Goal: Transaction & Acquisition: Purchase product/service

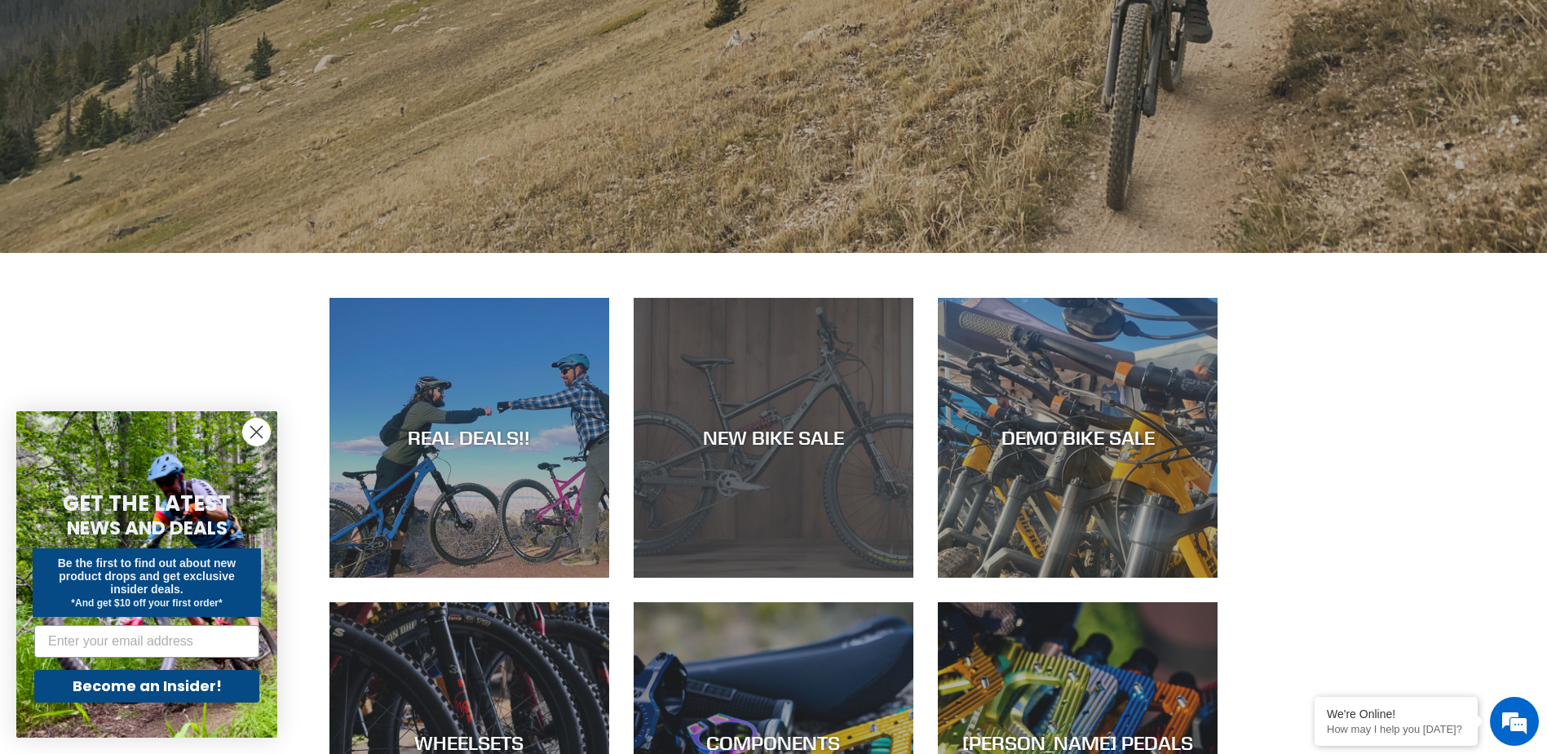
scroll to position [653, 0]
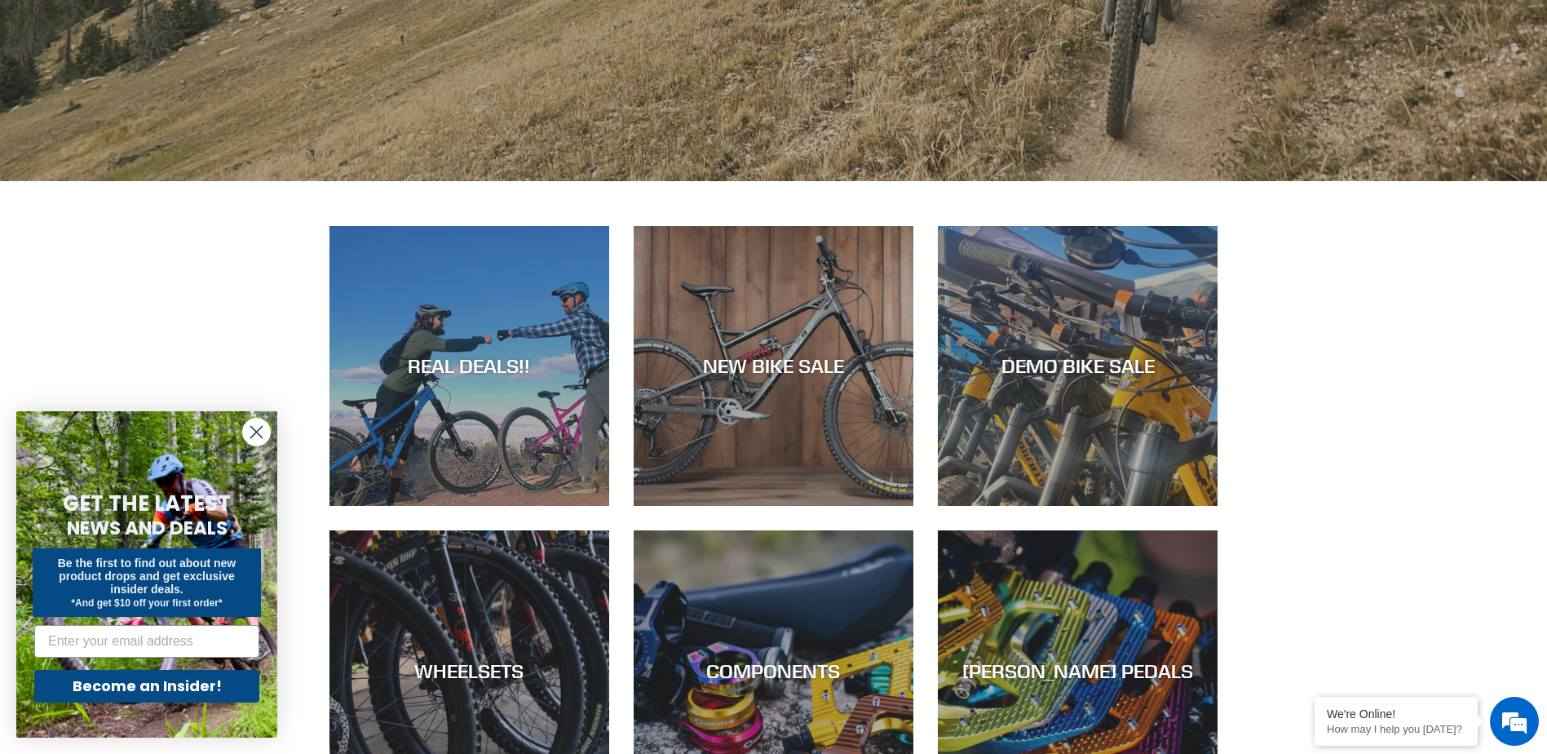
click at [247, 440] on circle "Close dialog" at bounding box center [256, 431] width 27 height 27
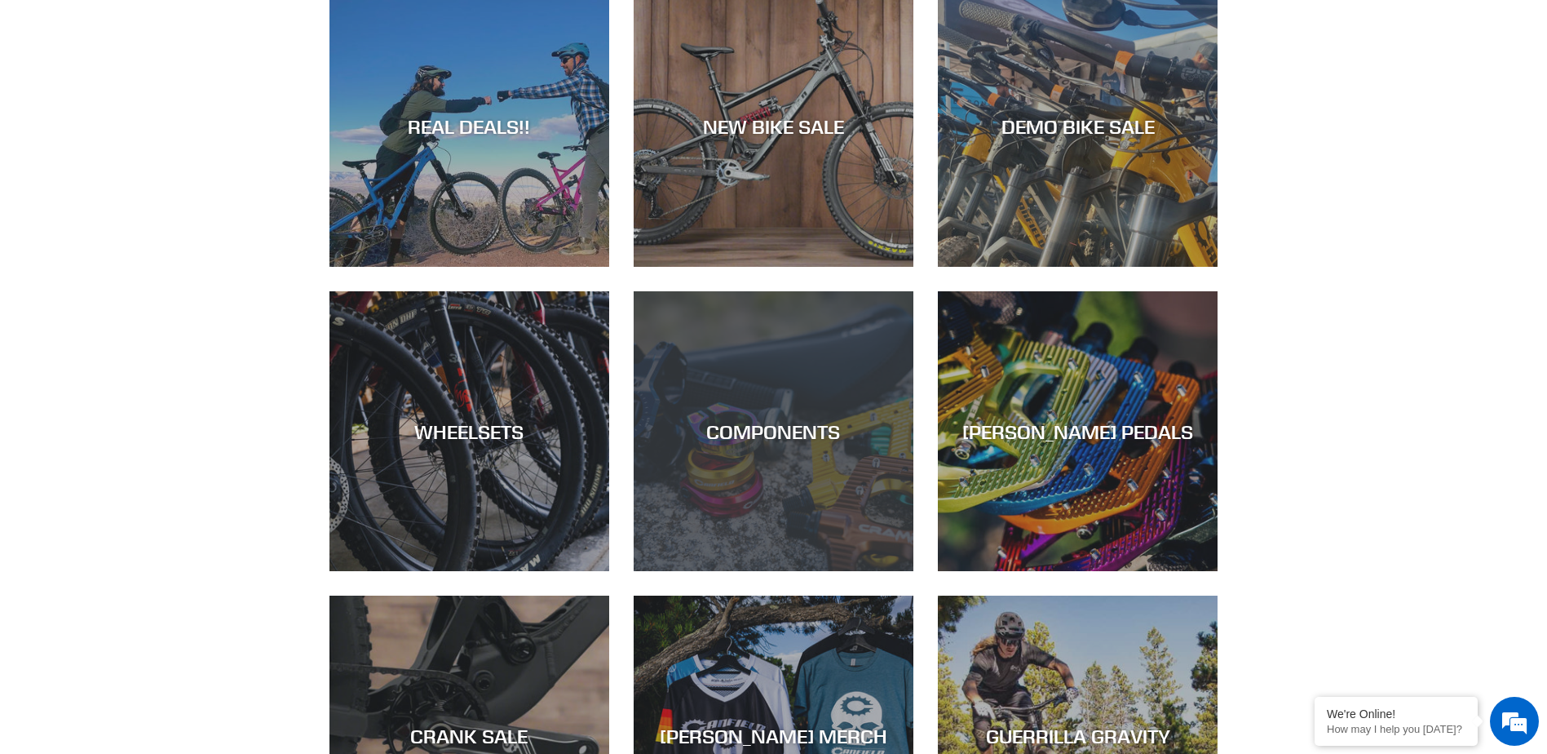
scroll to position [1060, 0]
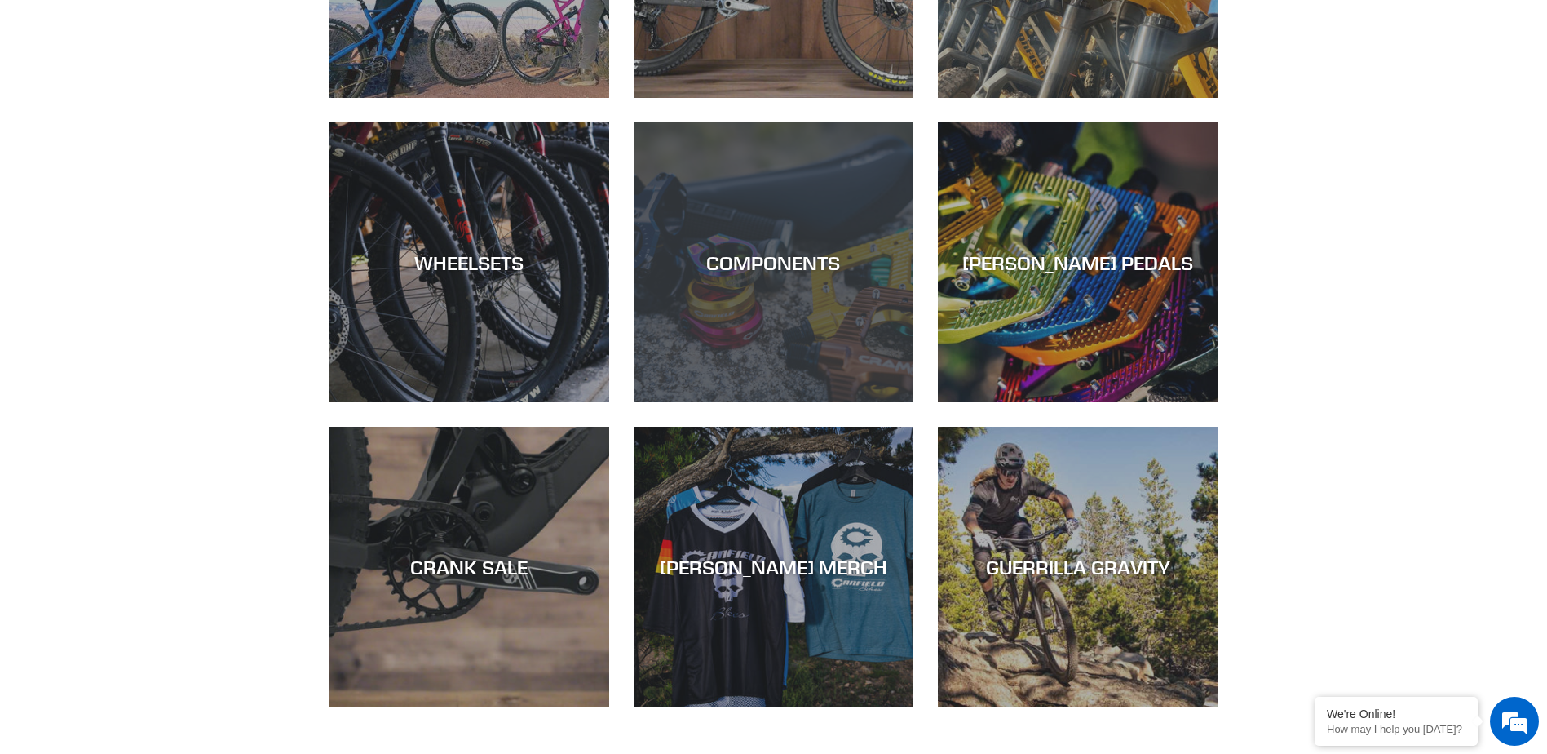
click at [784, 256] on div "COMPONENTS" at bounding box center [774, 262] width 280 height 24
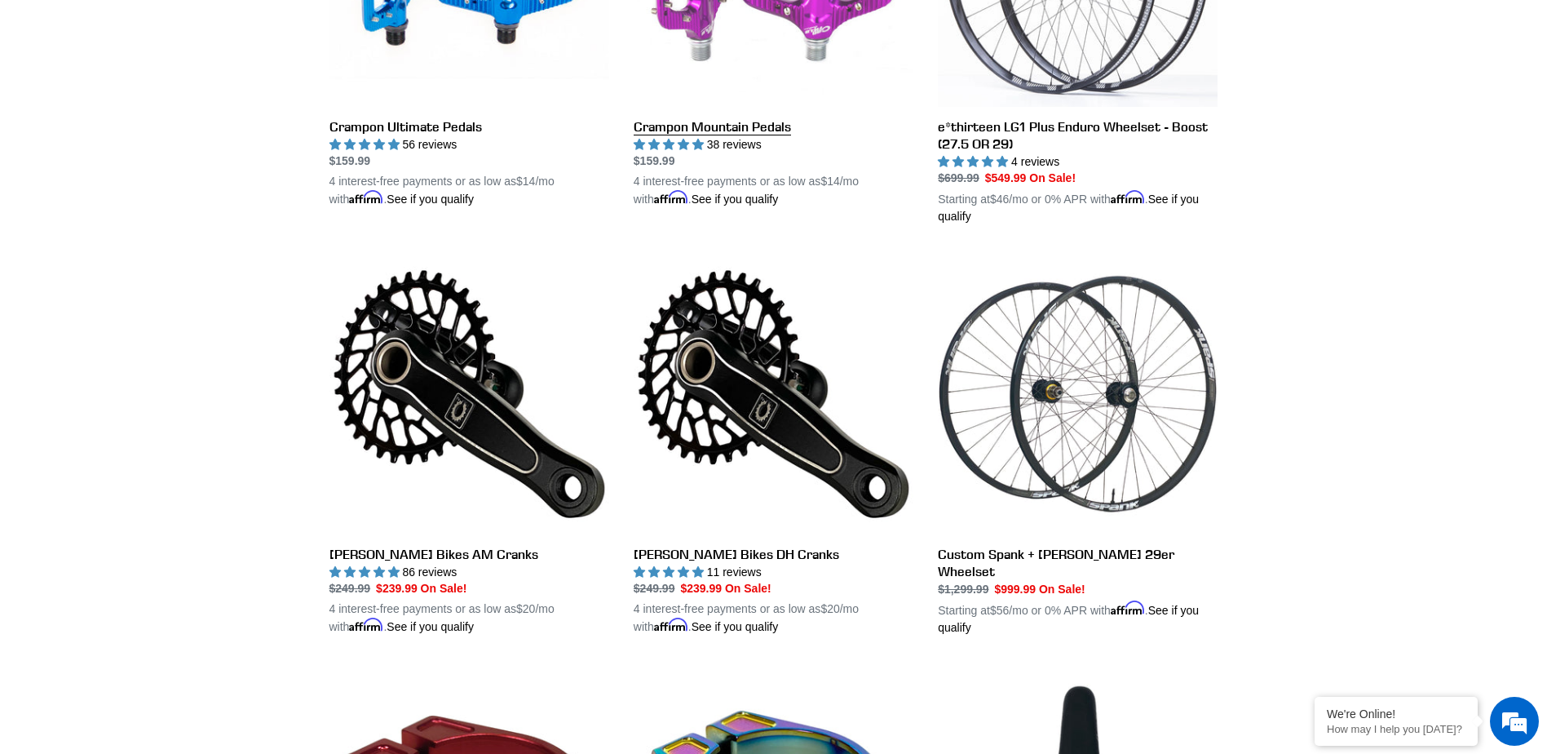
scroll to position [897, 0]
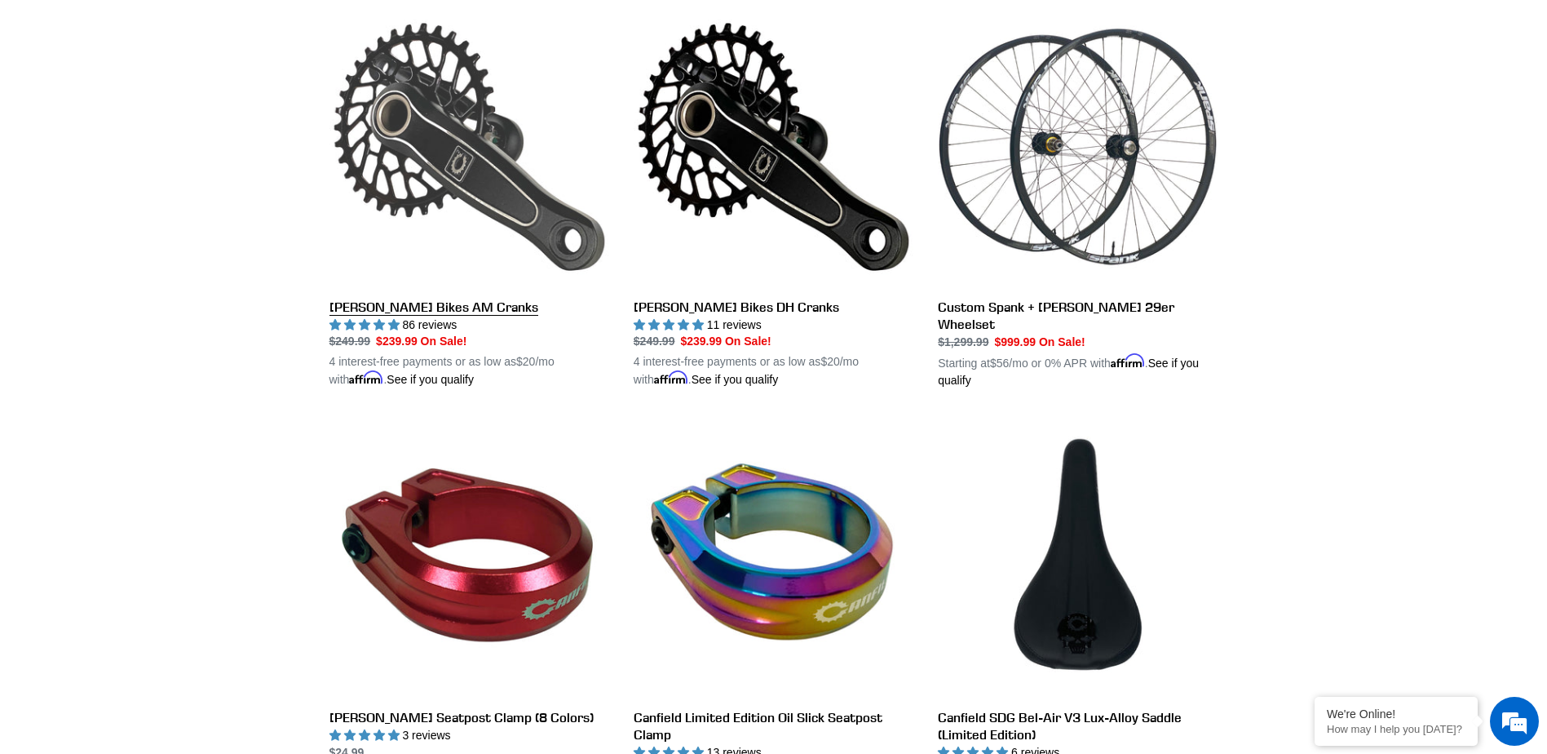
click at [431, 154] on link "[PERSON_NAME] Bikes AM Cranks" at bounding box center [470, 198] width 280 height 382
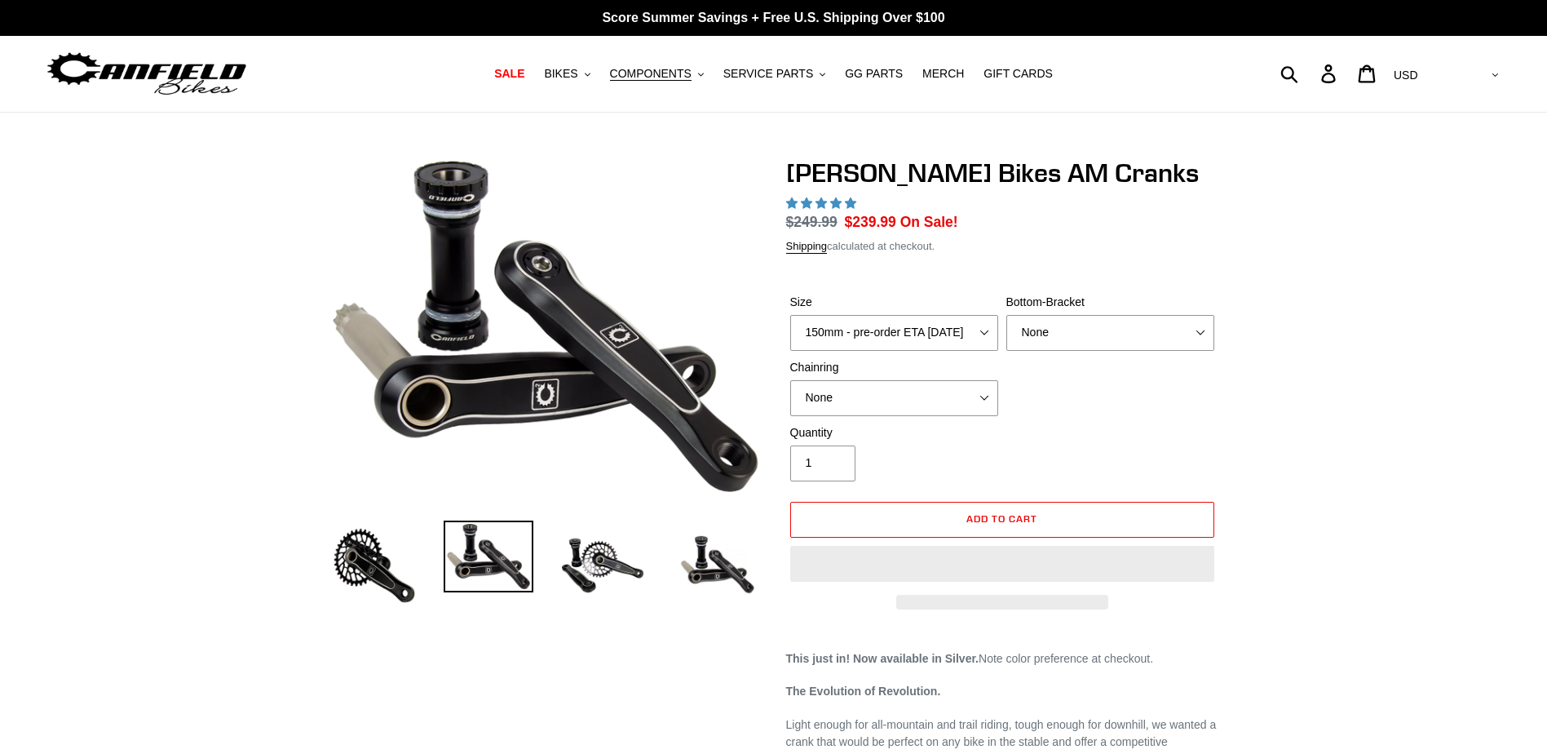
select select "highest-rating"
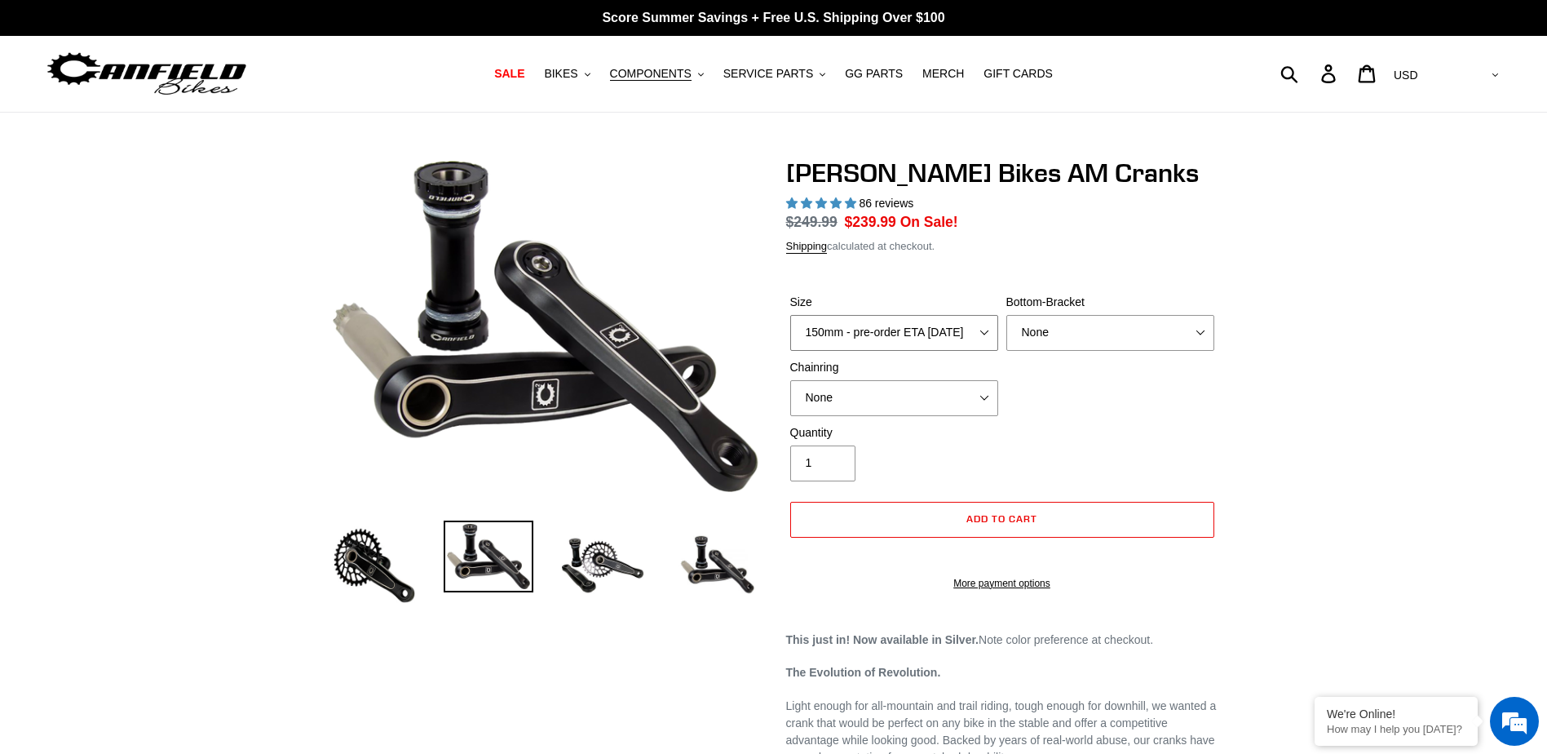
click at [870, 339] on select "150mm - pre-order ETA 9/30/25 155mm - pre-order ETA 9/30/25 160mm - pre-order E…" at bounding box center [894, 333] width 208 height 36
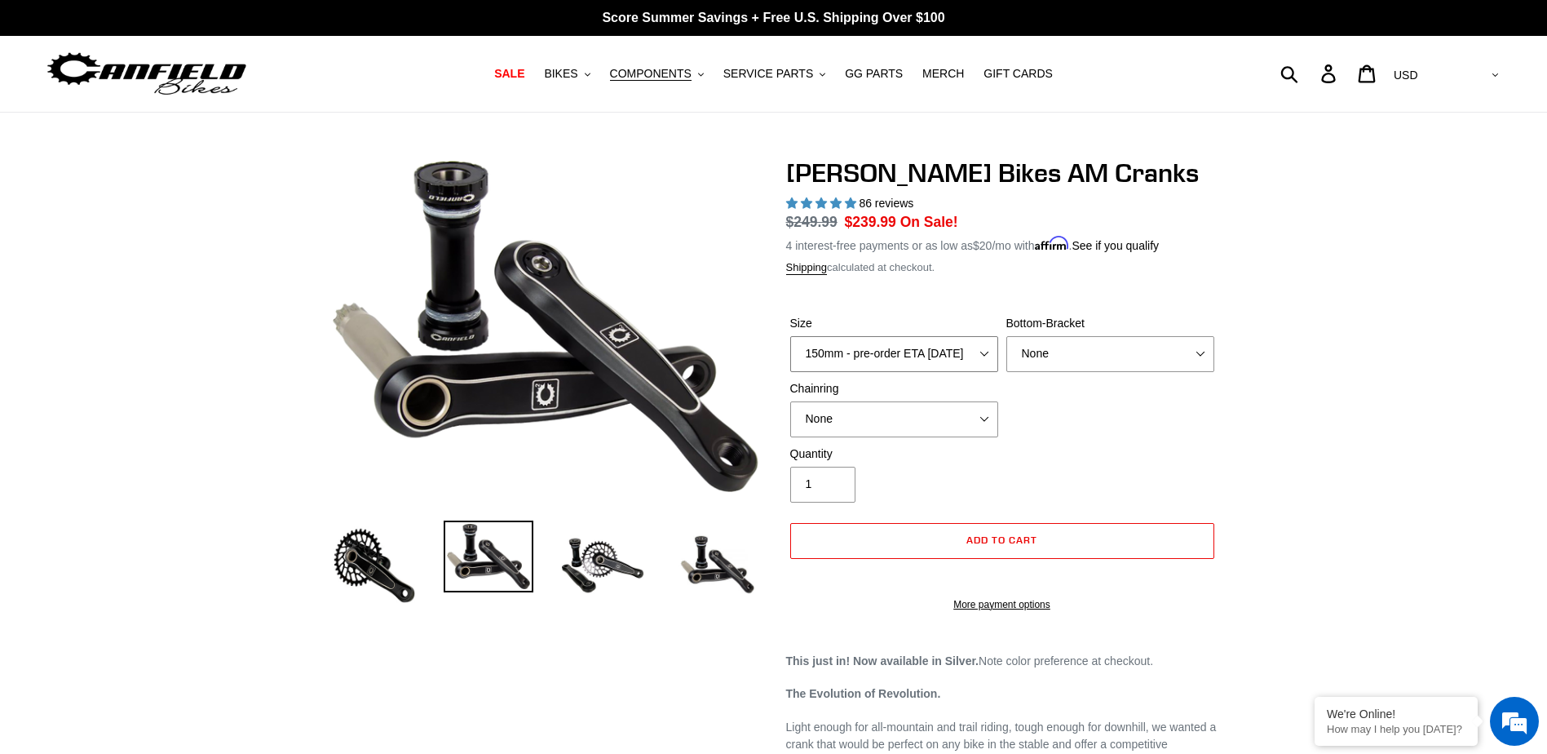
select select "155mm - pre-order ETA 9/30/25"
click at [790, 336] on select "150mm - pre-order ETA 9/30/25 155mm - pre-order ETA 9/30/25 160mm - pre-order E…" at bounding box center [894, 354] width 208 height 36
click at [1061, 331] on div "Bottom-Bracket None BSA Threaded 68/73mm Press Fit PF92" at bounding box center [1111, 343] width 216 height 57
click at [1061, 343] on select "None BSA Threaded 68/73mm Press Fit PF92" at bounding box center [1111, 354] width 208 height 36
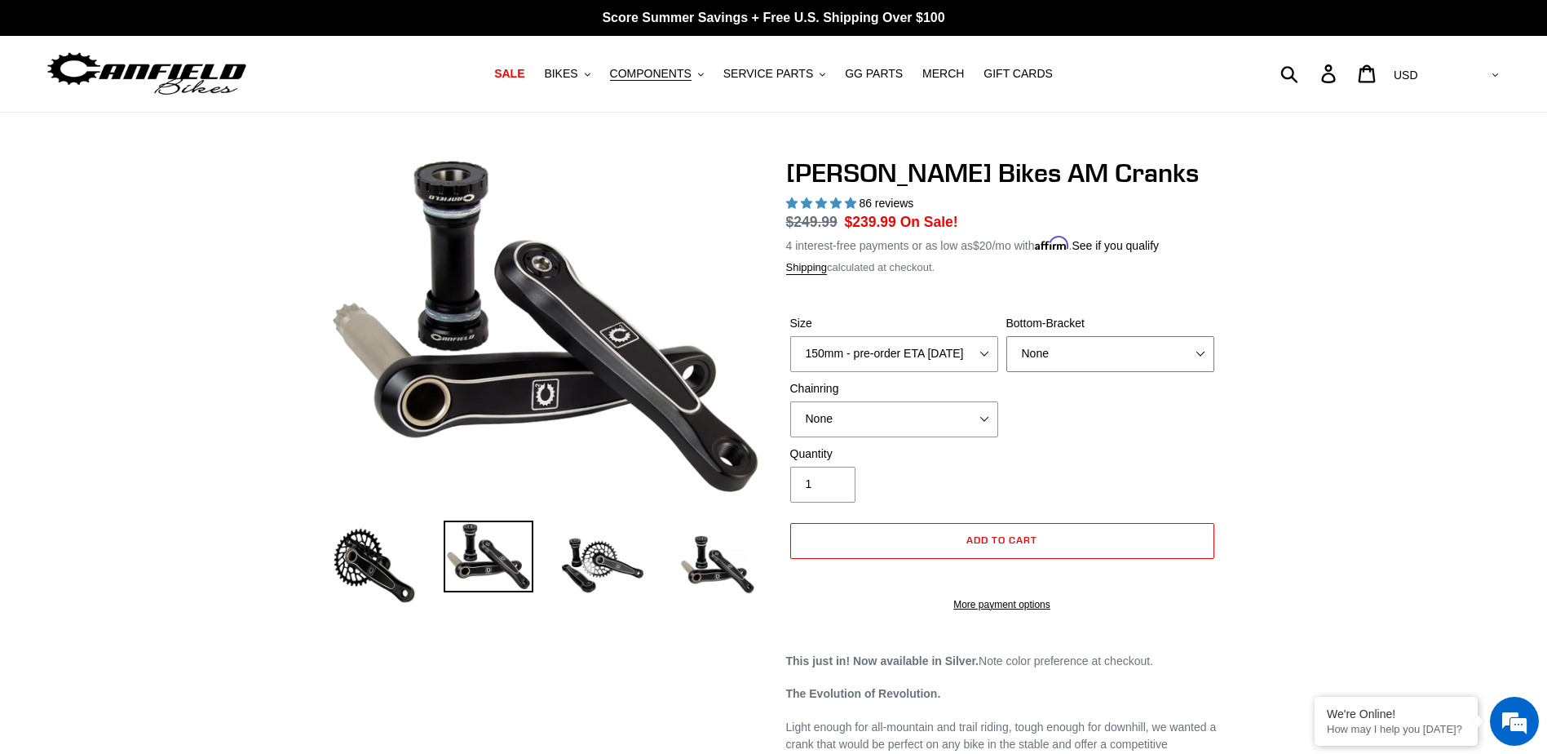
click at [1061, 343] on select "None BSA Threaded 68/73mm Press Fit PF92" at bounding box center [1111, 354] width 208 height 36
click at [1007, 336] on select "None BSA Threaded 68/73mm Press Fit PF92" at bounding box center [1111, 354] width 208 height 36
click at [847, 415] on select "None 30t Round (Boost 148) 30t Oval (Boost 148) 32t Round (Boost 148) 32t Oval …" at bounding box center [894, 419] width 208 height 36
click at [1062, 340] on select "None BSA Threaded 68/73mm Press Fit PF92" at bounding box center [1111, 354] width 208 height 36
click at [1007, 336] on select "None BSA Threaded 68/73mm Press Fit PF92" at bounding box center [1111, 354] width 208 height 36
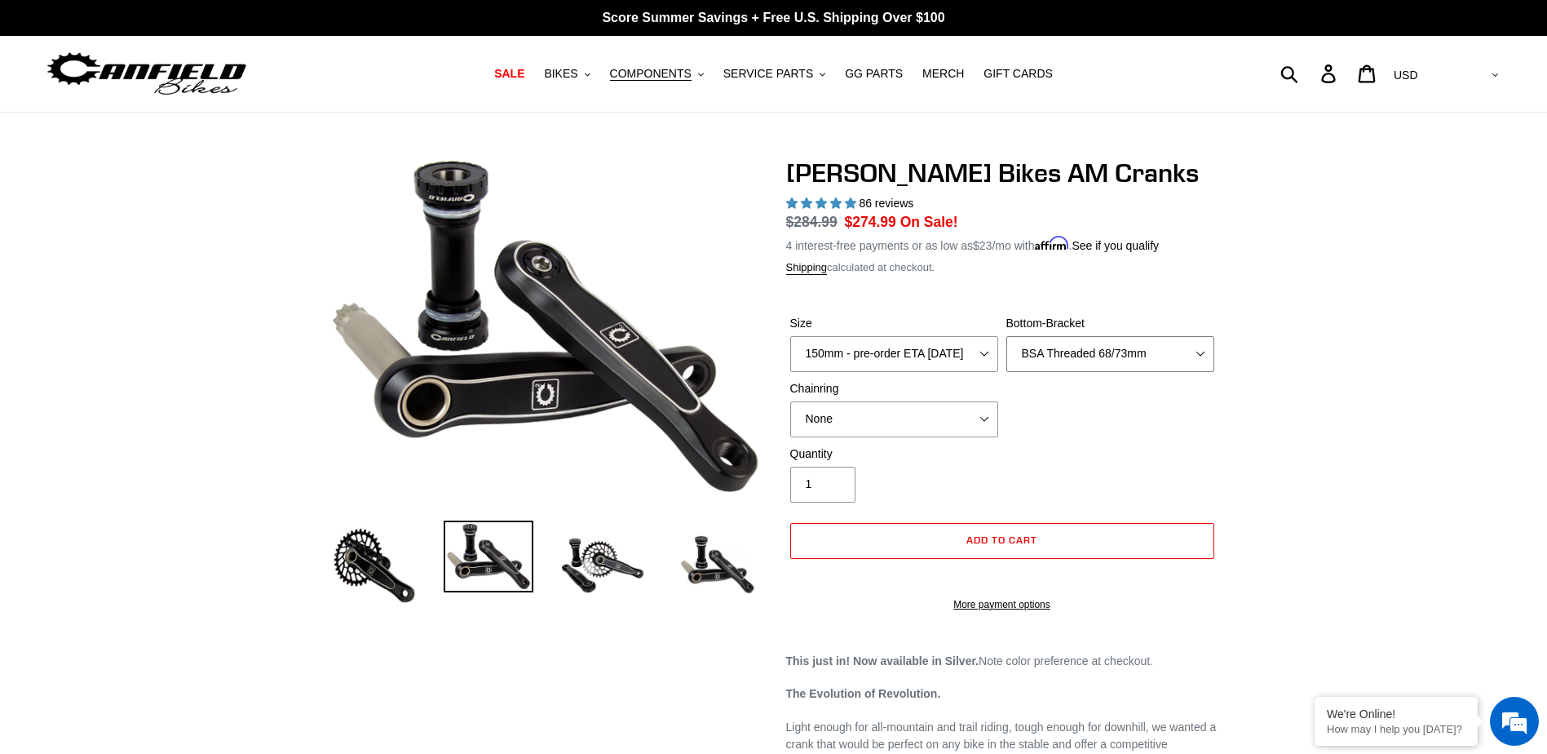
click at [1039, 342] on select "None BSA Threaded 68/73mm Press Fit PF92" at bounding box center [1111, 354] width 208 height 36
select select "None"
click at [1007, 336] on select "None BSA Threaded 68/73mm Press Fit PF92" at bounding box center [1111, 354] width 208 height 36
click at [683, 71] on span "COMPONENTS" at bounding box center [651, 74] width 82 height 14
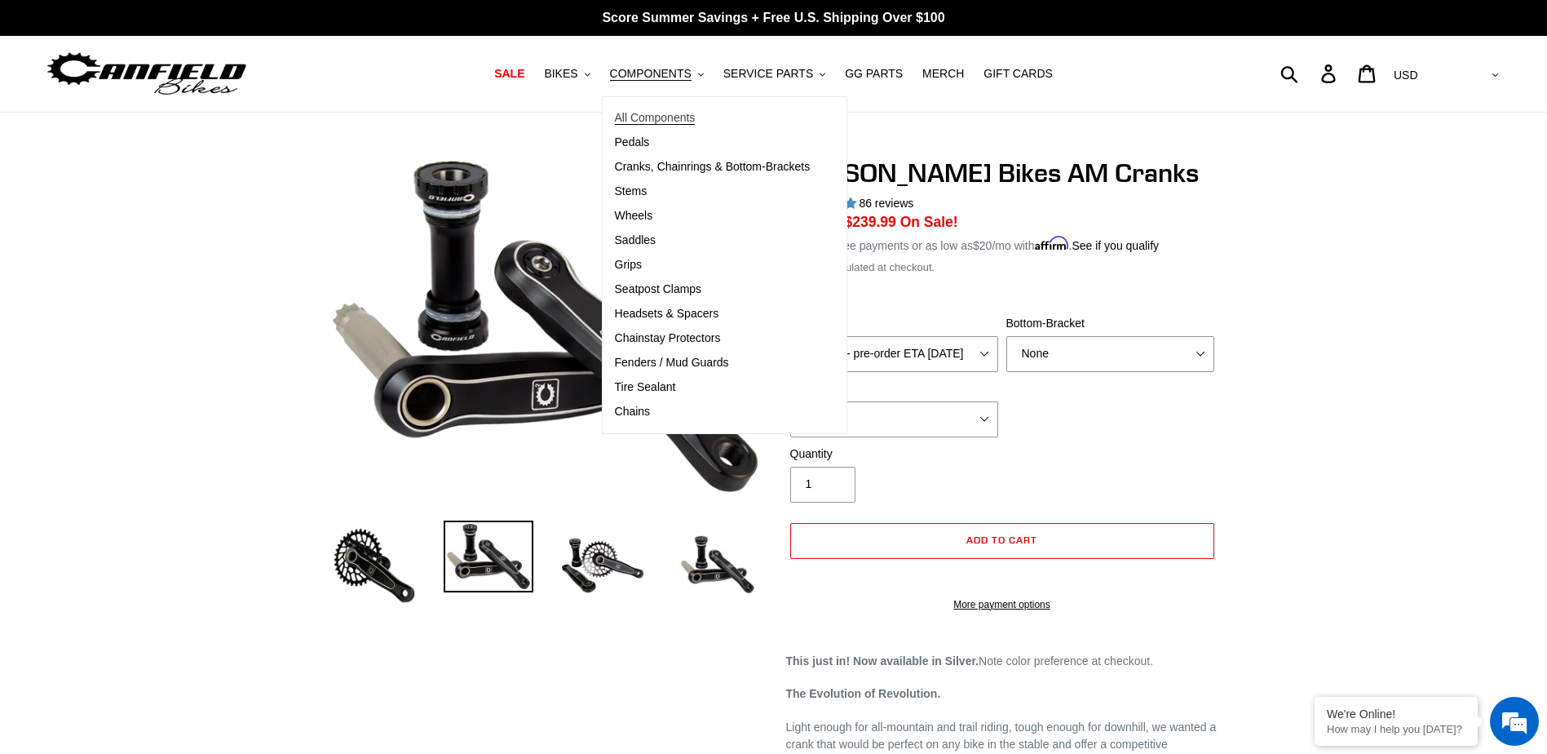
click at [633, 115] on span "All Components" at bounding box center [655, 118] width 81 height 14
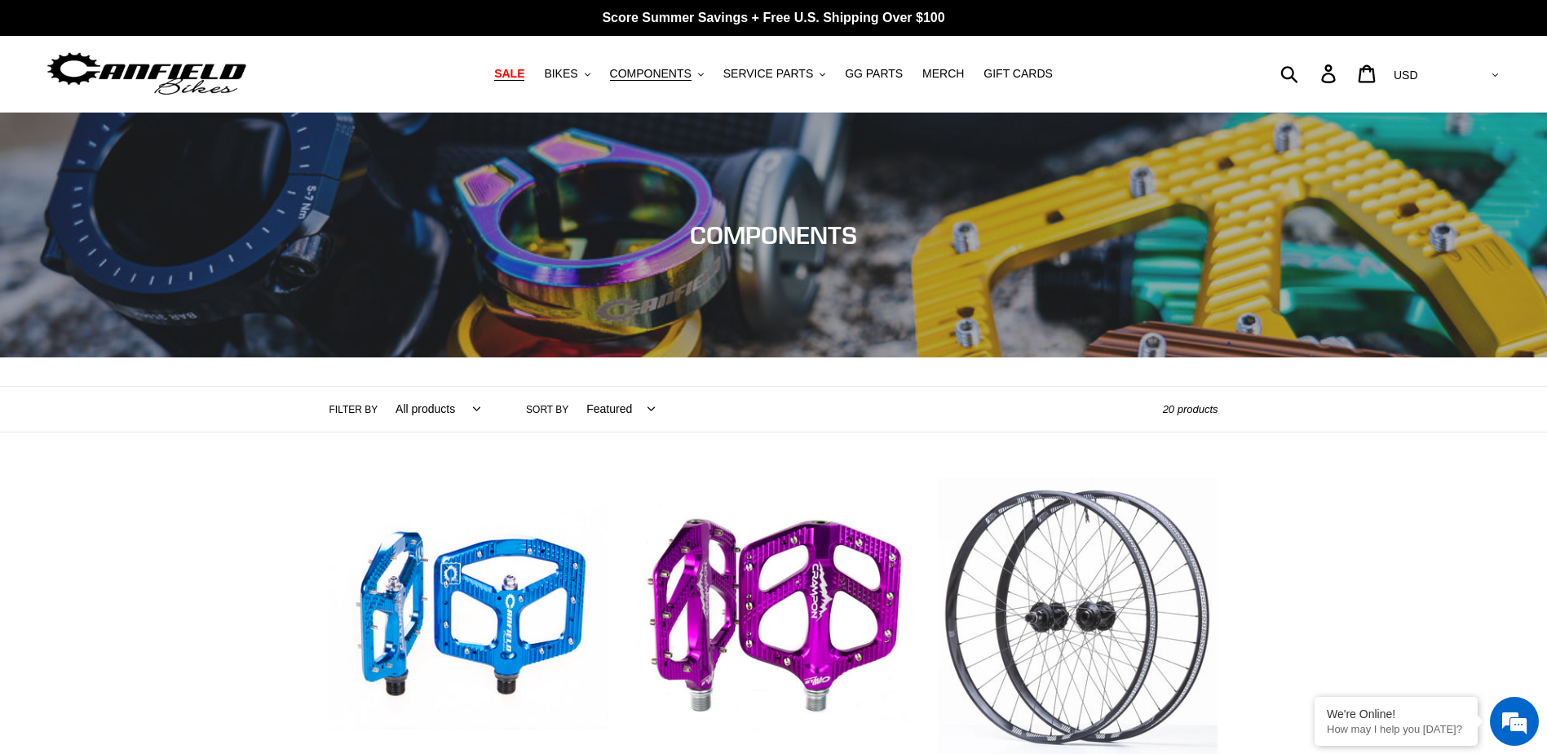
click at [538, 62] on nav "SALE BIKES .cls-1{fill:#231f20} SHOP ALL BIKES SHOP DEMO BIKES - On SALE Now! J…" at bounding box center [773, 74] width 729 height 76
drag, startPoint x: 538, startPoint y: 62, endPoint x: 530, endPoint y: 69, distance: 11.0
click at [525, 69] on span "SALE" at bounding box center [509, 74] width 30 height 14
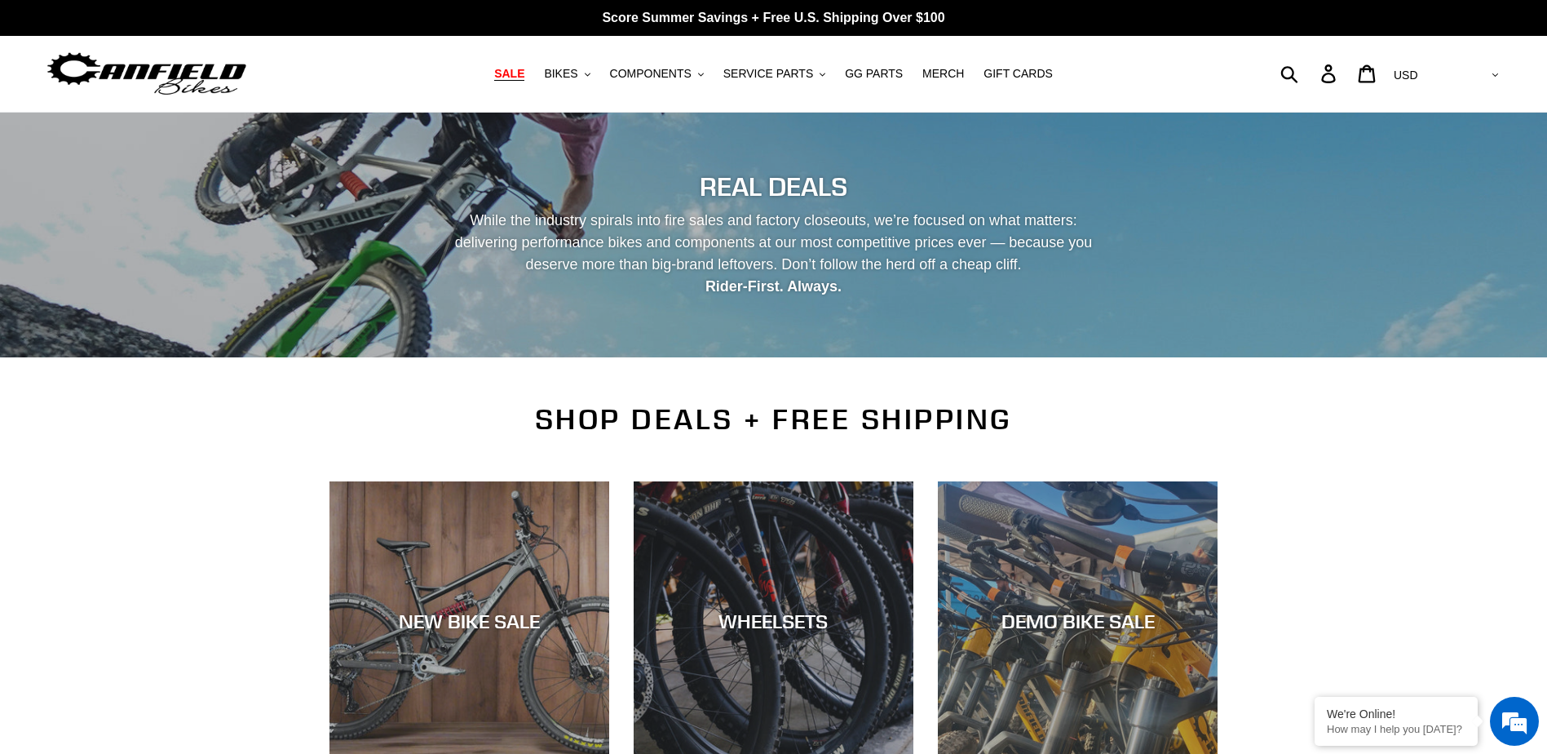
scroll to position [245, 0]
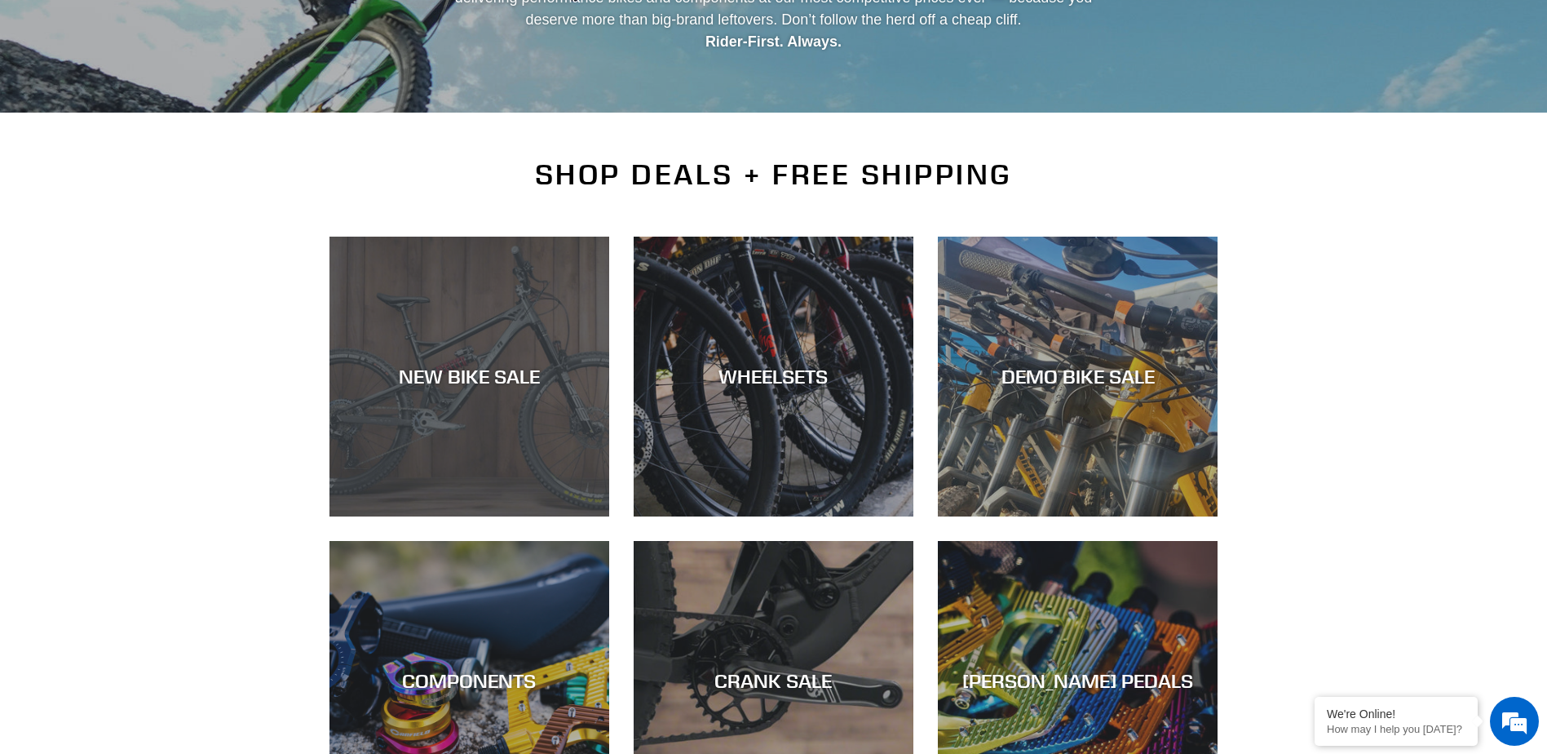
click at [458, 516] on div "NEW BIKE SALE" at bounding box center [470, 516] width 280 height 0
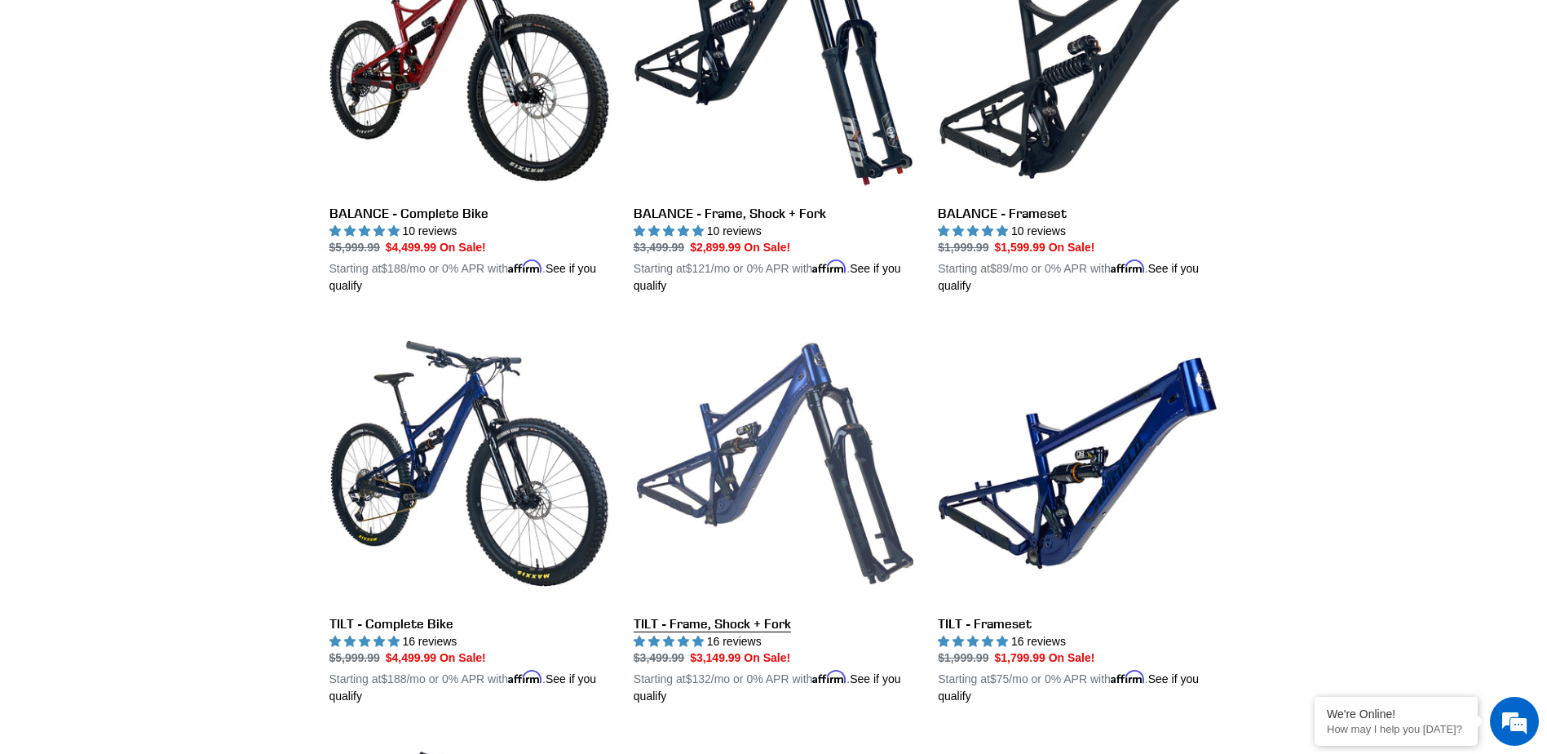
click at [776, 435] on link "TILT - Frame, Shock + Fork" at bounding box center [774, 514] width 280 height 382
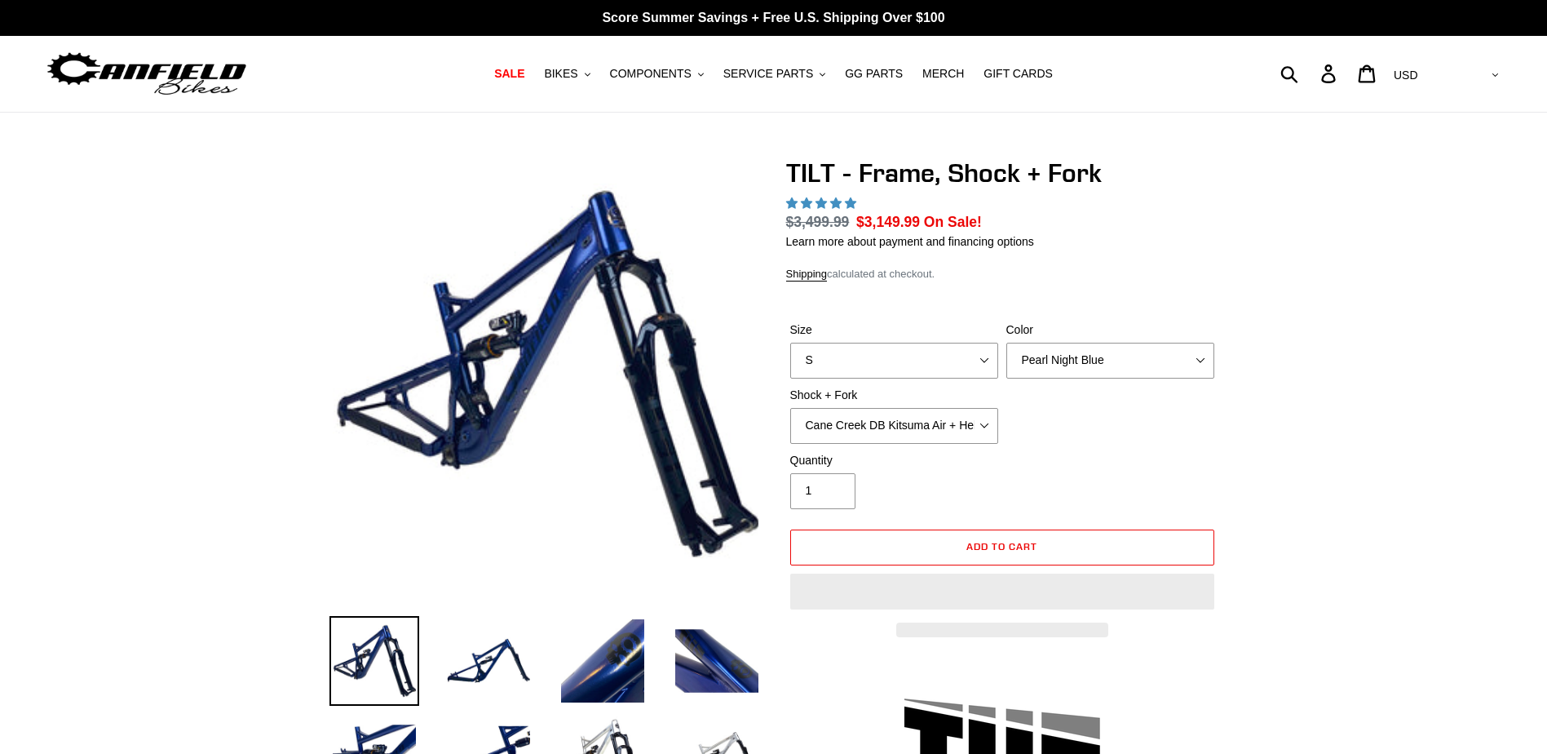
select select "highest-rating"
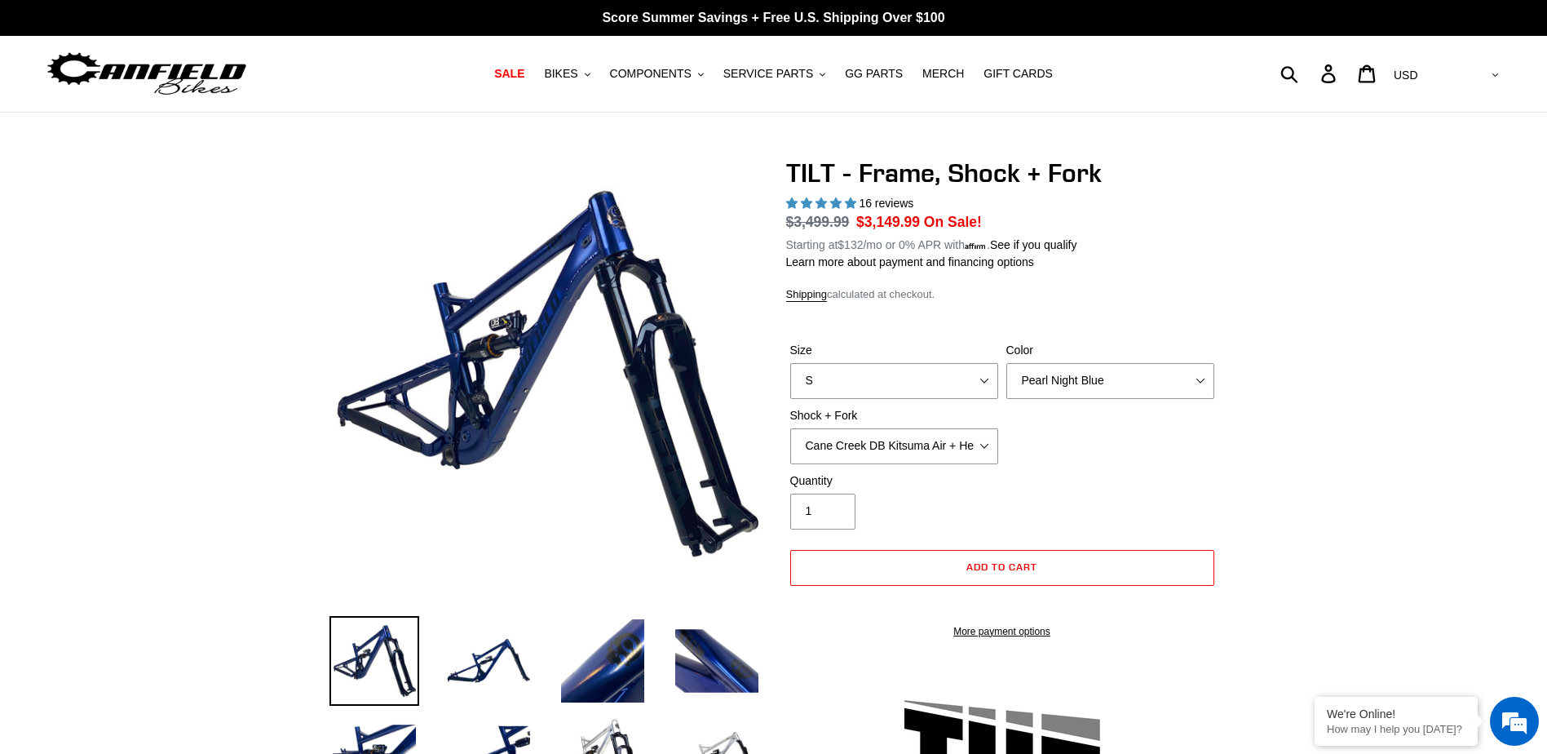
click at [841, 361] on div "Size S M L XL" at bounding box center [894, 370] width 216 height 57
click at [927, 375] on select "S M L XL" at bounding box center [894, 382] width 208 height 36
select select "M"
click at [790, 364] on select "S M L XL" at bounding box center [894, 382] width 208 height 36
